Goal: Check status: Check status

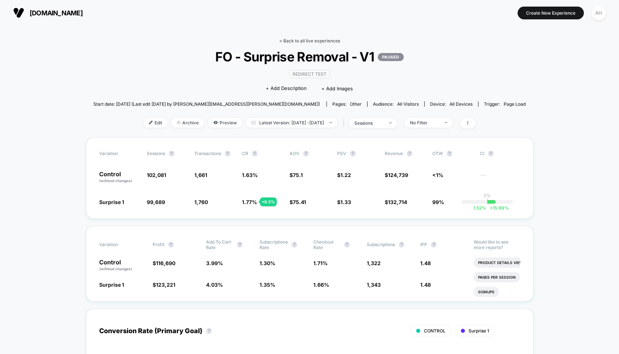
click at [292, 41] on link "< Back to all live experiences" at bounding box center [309, 40] width 61 height 5
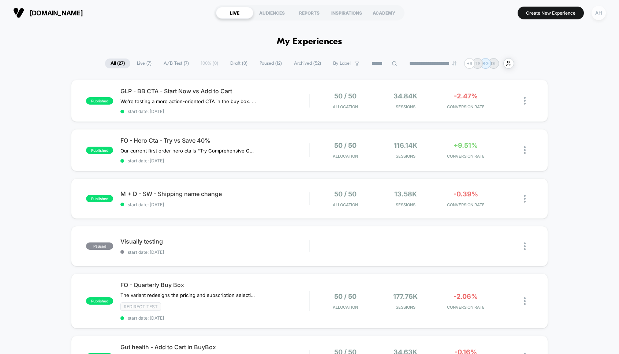
click at [595, 14] on div "AH" at bounding box center [598, 13] width 14 height 14
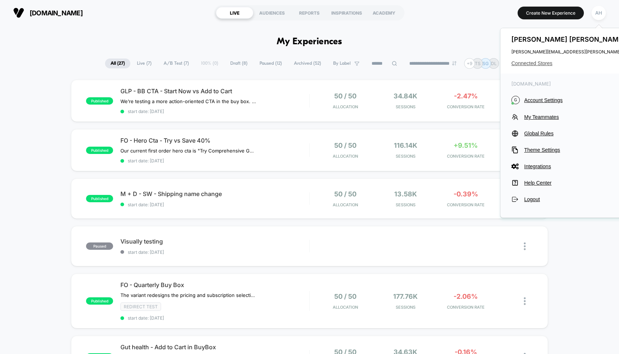
click at [541, 60] on span "Connected Stores" at bounding box center [583, 63] width 145 height 6
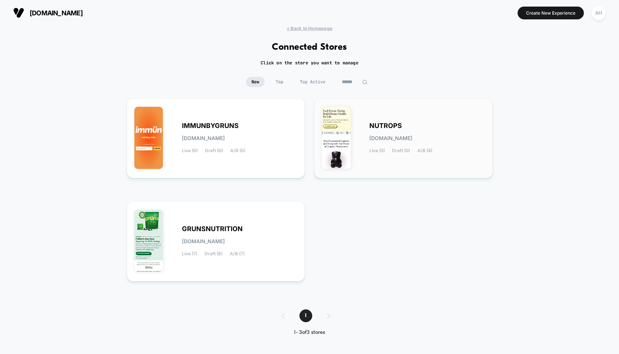
click at [385, 133] on div "NUTROPS [DOMAIN_NAME] Live (5) Draft (0) A/B (4)" at bounding box center [427, 138] width 116 height 30
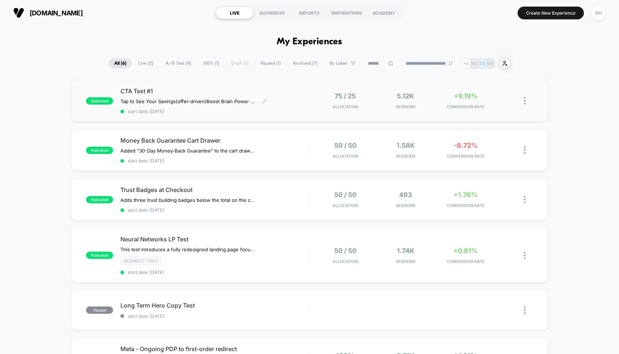
click at [285, 103] on div "CTA Test #1 Tap to See Your Savings (offer-driven) Boost Brain Power Without th…" at bounding box center [214, 100] width 188 height 27
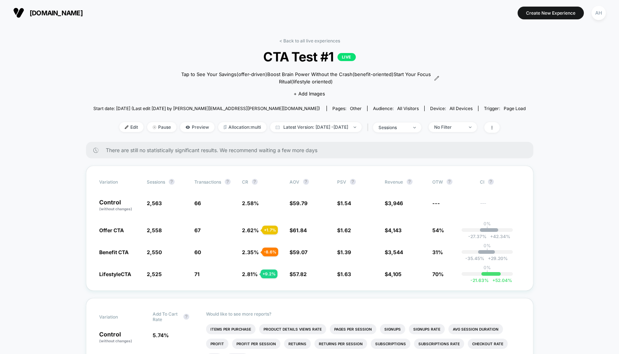
click at [264, 39] on div "< Back to all live experiences CTA Test #1 LIVE Tap to See Your Savings (offer-…" at bounding box center [309, 90] width 432 height 104
click at [291, 40] on link "< Back to all live experiences" at bounding box center [309, 40] width 61 height 5
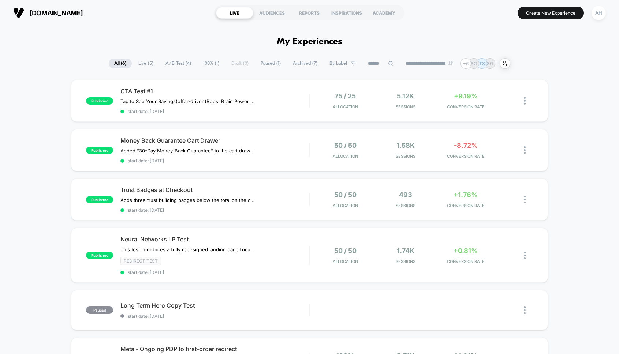
click at [564, 100] on div "published CTA Test #1 Tap to See Your Savings (offer-driven) Boost Brain Power …" at bounding box center [309, 250] width 619 height 340
click at [598, 14] on div "AH" at bounding box center [598, 13] width 14 height 14
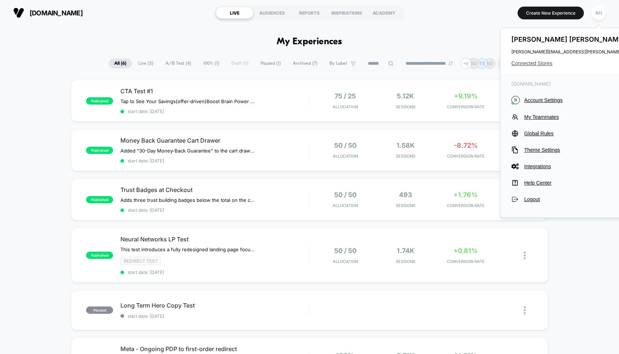
click at [544, 63] on span "Connected Stores" at bounding box center [583, 63] width 145 height 6
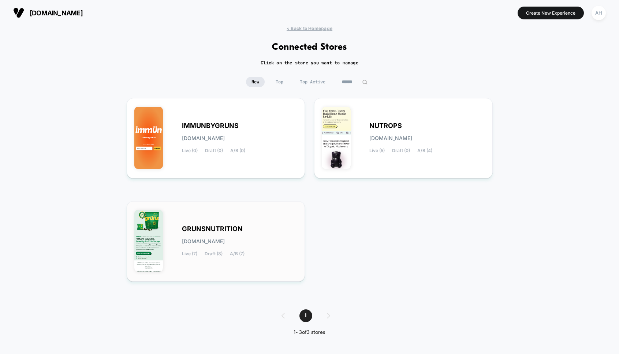
click at [254, 213] on div "GRUNSNUTRITION [DOMAIN_NAME] Live (7) Draft (8) A/B (7)" at bounding box center [215, 241] width 163 height 65
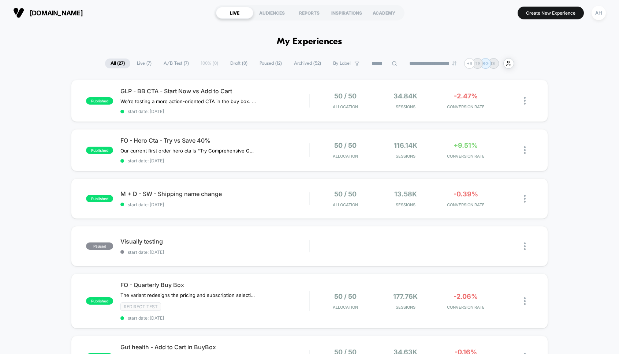
scroll to position [4, 0]
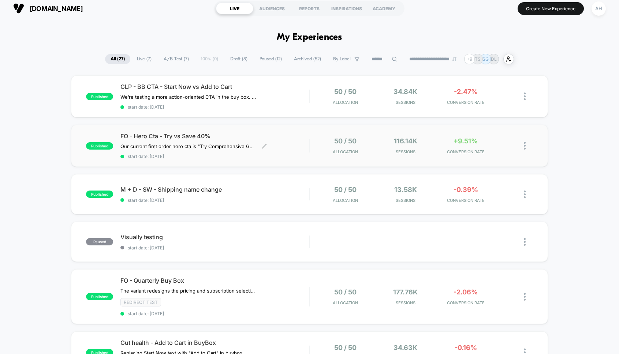
click at [287, 145] on div "FO - Hero Cta - Try vs Save 40% Our current first order hero cta is "Try Compre…" at bounding box center [214, 145] width 188 height 27
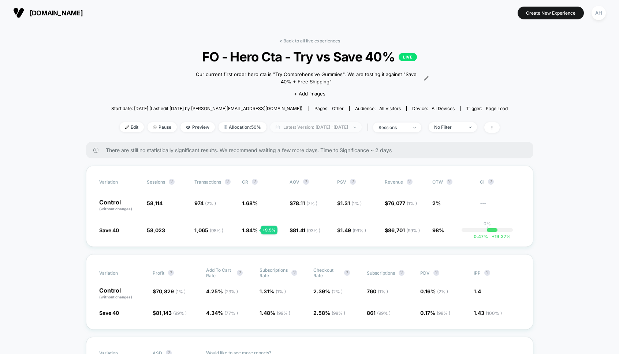
click at [342, 124] on span "Latest Version: [DATE] - [DATE]" at bounding box center [315, 127] width 91 height 10
select select "*"
select select "****"
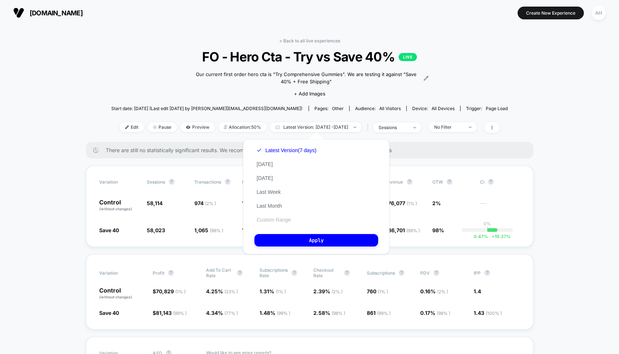
click at [272, 217] on button "Custom Range" at bounding box center [273, 220] width 38 height 7
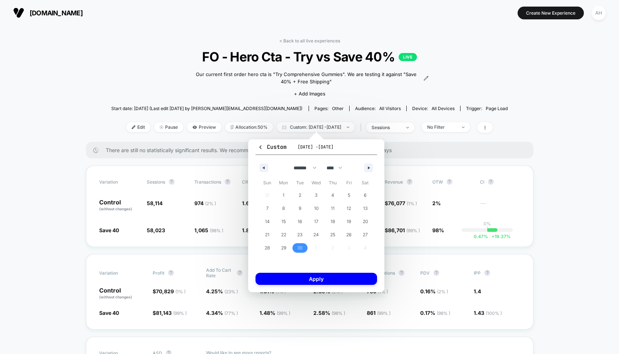
click at [374, 169] on div "******* ******** ***** ***** *** **** **** ****** ********* ******* ******** **…" at bounding box center [315, 166] width 121 height 22
click at [366, 168] on button "button" at bounding box center [368, 168] width 9 height 9
select select "*"
click at [262, 211] on span "5" at bounding box center [267, 209] width 16 height 10
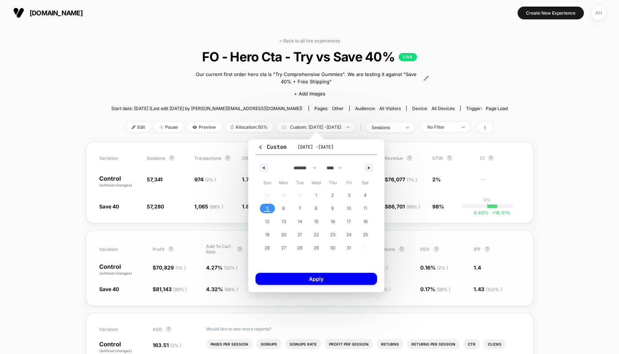
click at [299, 280] on button "Apply" at bounding box center [315, 279] width 121 height 12
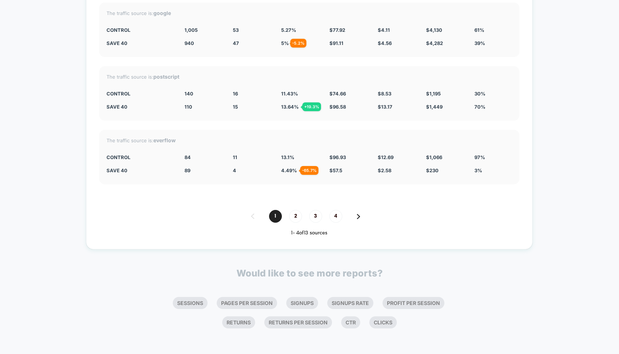
scroll to position [2928, 0]
